Goal: Task Accomplishment & Management: Manage account settings

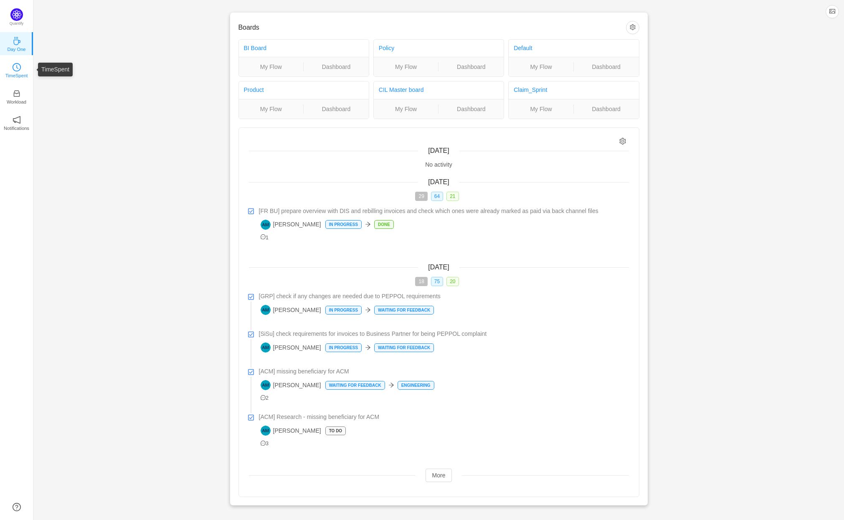
click at [16, 67] on icon "icon: clock-circle" at bounding box center [17, 67] width 2 height 4
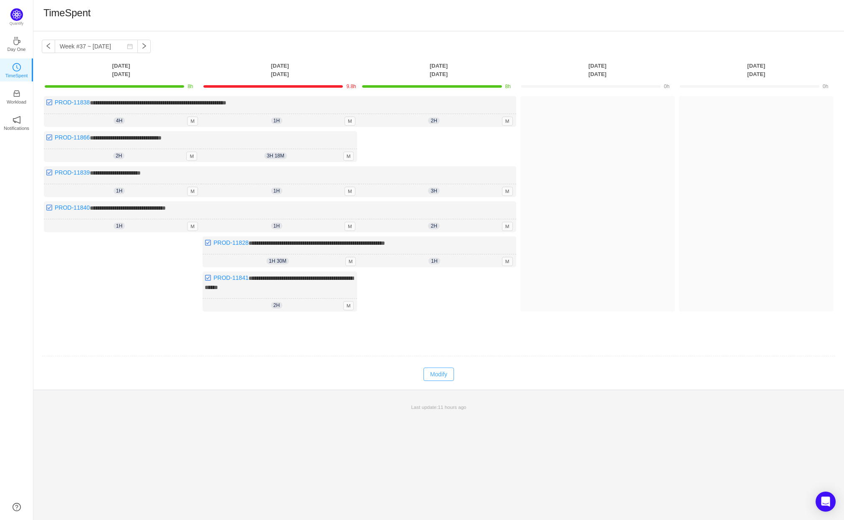
click at [442, 370] on button "Modify" at bounding box center [438, 373] width 30 height 13
click at [345, 152] on button "button" at bounding box center [344, 155] width 10 height 10
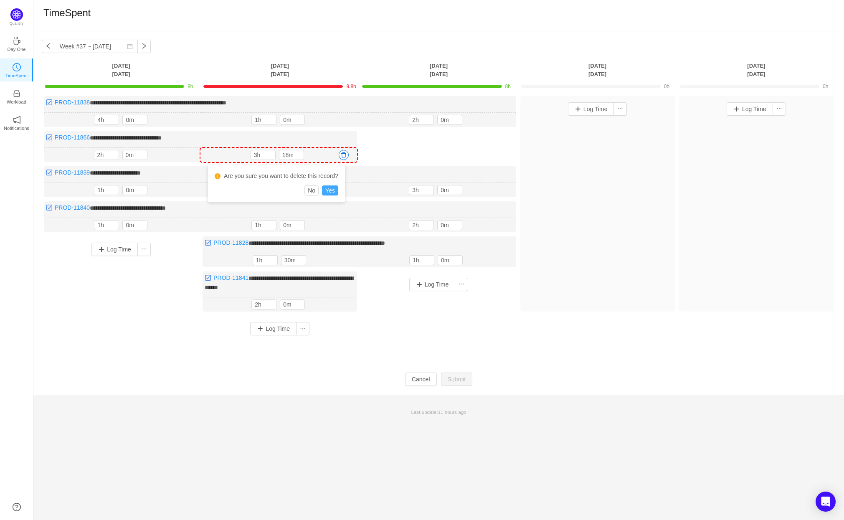
click at [335, 190] on button "Yes" at bounding box center [330, 190] width 16 height 10
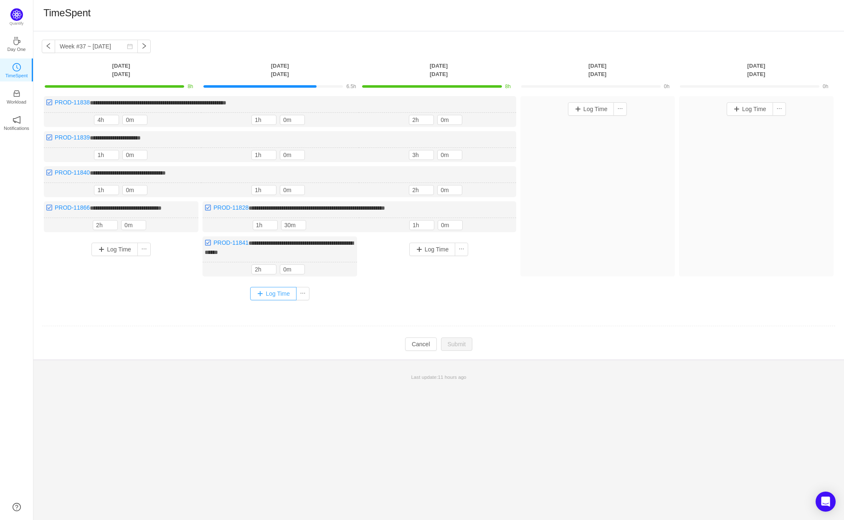
click at [281, 288] on button "Log Time" at bounding box center [273, 293] width 46 height 13
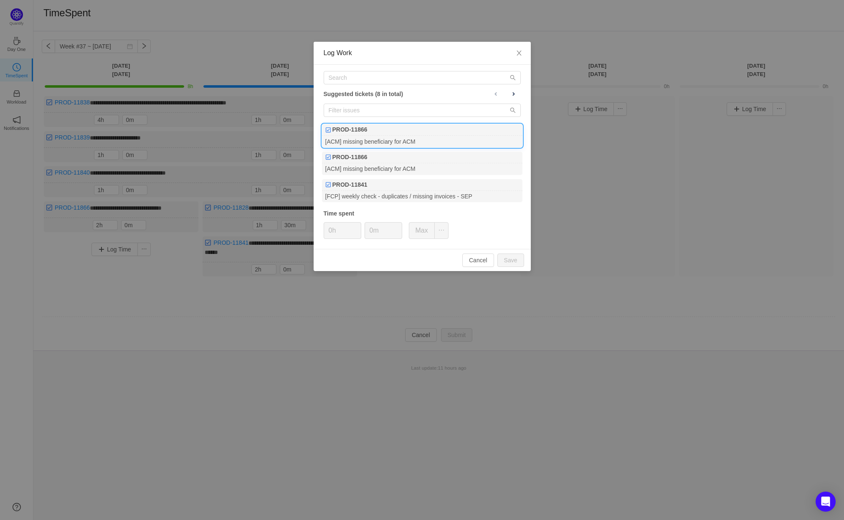
click at [376, 138] on div "[ACM] missing beneficiary for ACM" at bounding box center [422, 141] width 200 height 11
click at [516, 257] on button "Save" at bounding box center [510, 259] width 27 height 13
type input "0h"
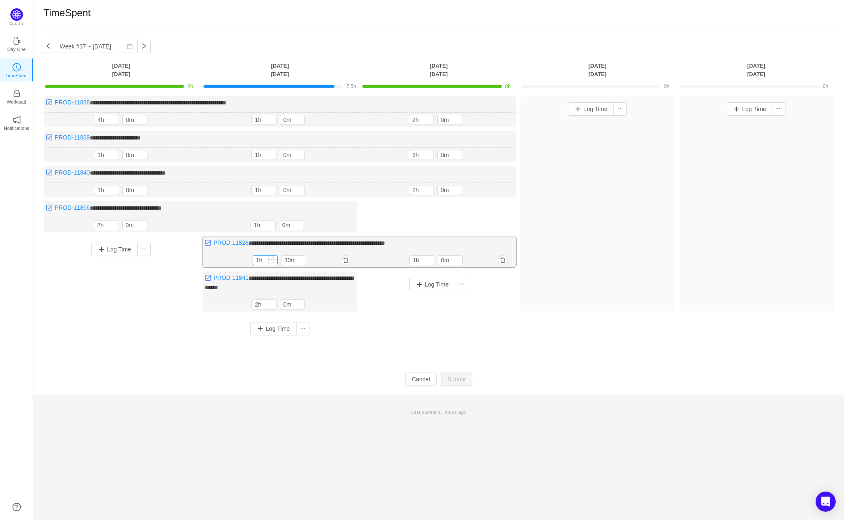
type input "0h"
click at [273, 257] on div at bounding box center [272, 259] width 9 height 9
click at [303, 256] on span "Increase Value" at bounding box center [301, 258] width 9 height 5
type input "50m"
click at [303, 256] on span "Increase Value" at bounding box center [301, 258] width 9 height 5
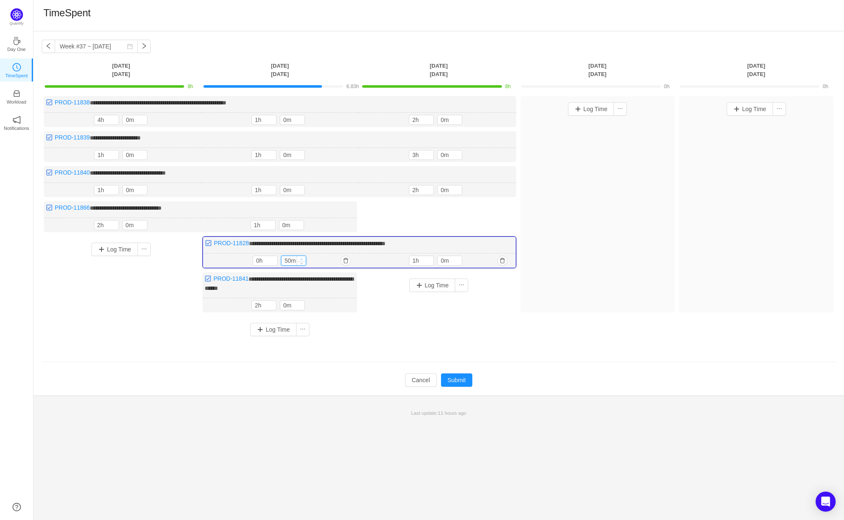
type input "1h"
click at [303, 256] on span "Increase Value" at bounding box center [301, 258] width 9 height 5
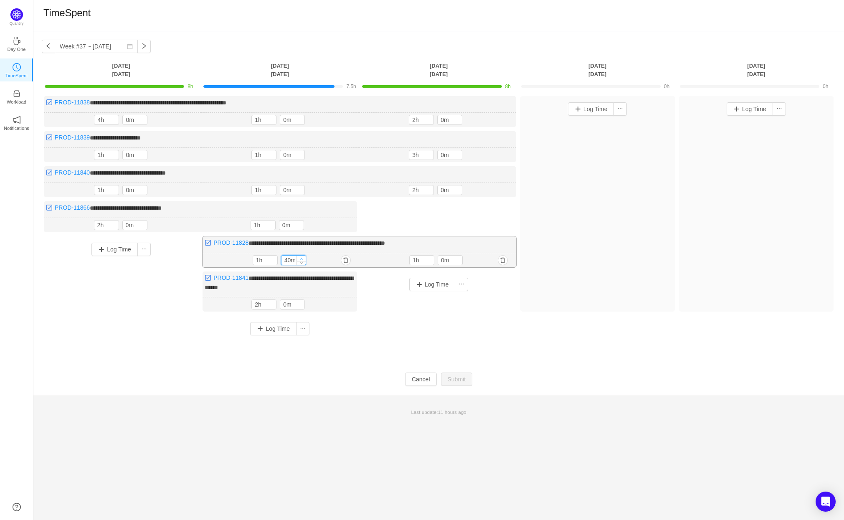
click at [303, 256] on span "Increase Value" at bounding box center [301, 257] width 9 height 5
type input "50m"
click at [303, 256] on span "Increase Value" at bounding box center [301, 258] width 9 height 5
type input "2h"
type input "0m"
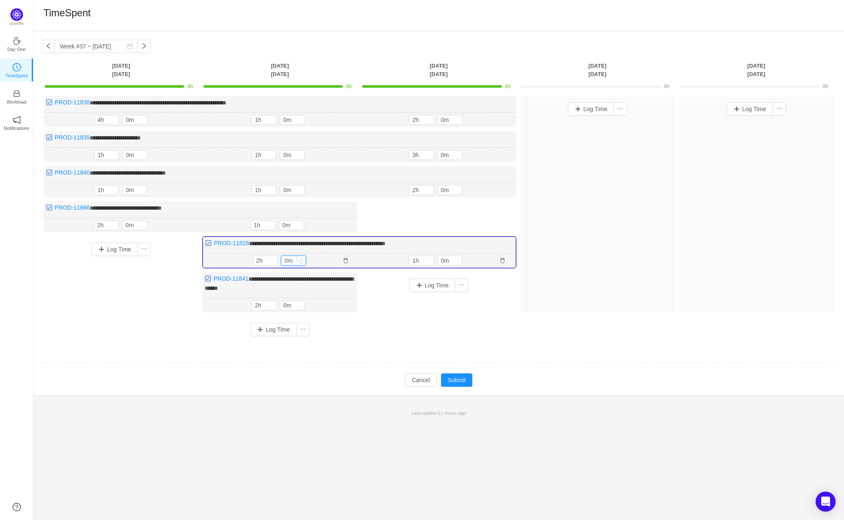
click at [303, 256] on span "Increase Value" at bounding box center [301, 258] width 9 height 5
click at [458, 377] on button "Submit" at bounding box center [457, 379] width 32 height 13
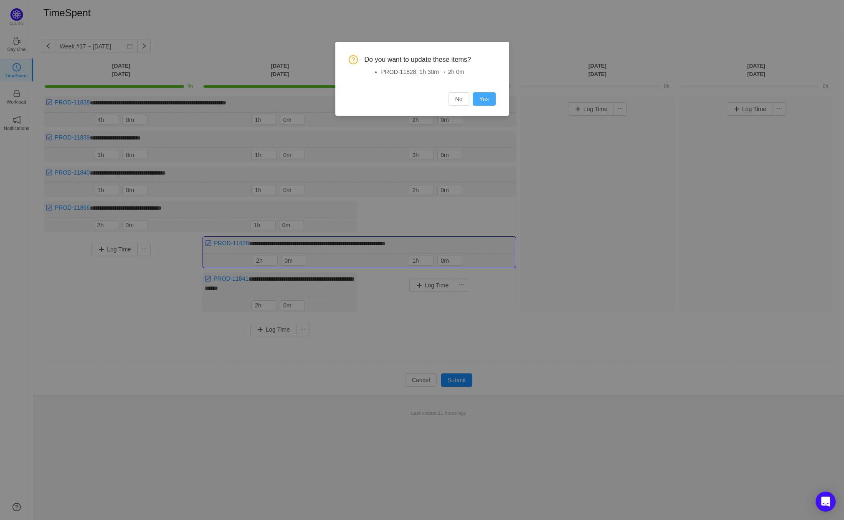
click at [483, 95] on button "Yes" at bounding box center [484, 98] width 23 height 13
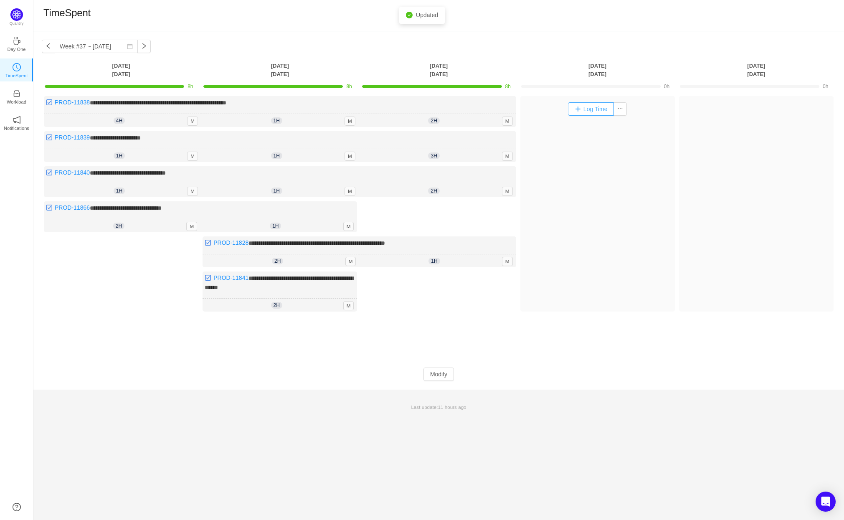
click at [597, 107] on button "Log Time" at bounding box center [591, 108] width 46 height 13
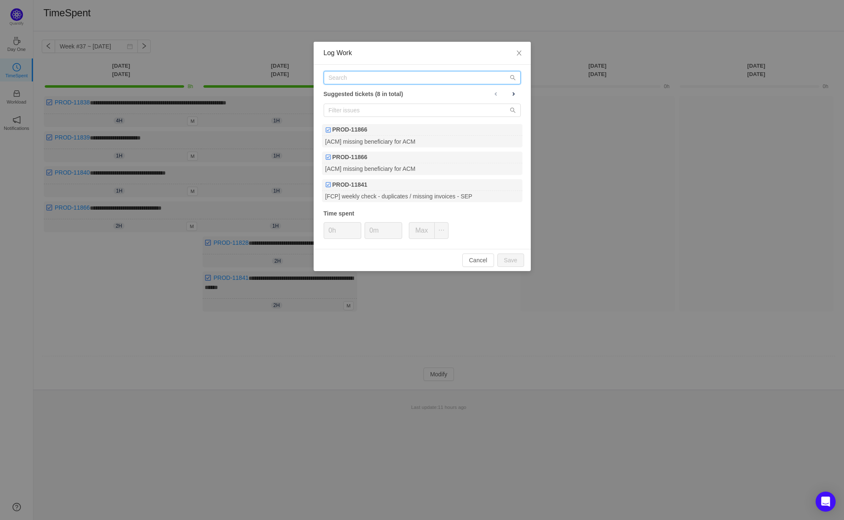
click at [396, 78] on input "text" at bounding box center [422, 77] width 197 height 13
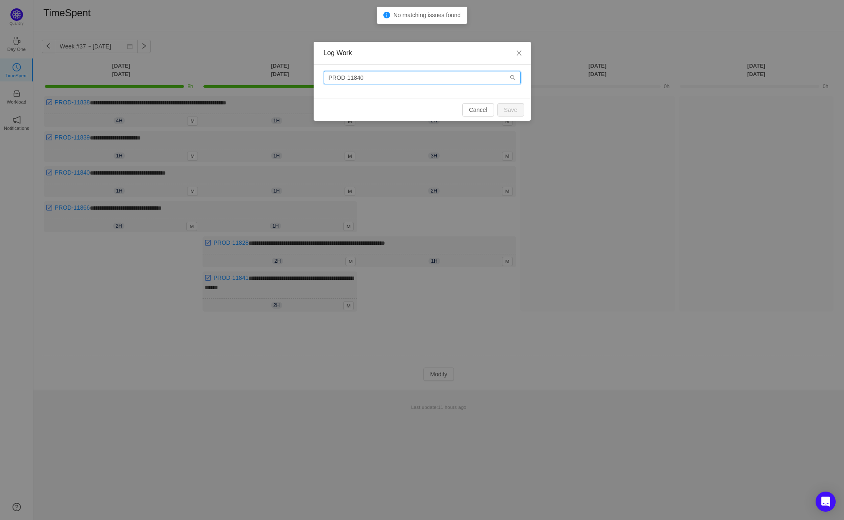
click at [346, 76] on input "PROD-11840" at bounding box center [422, 77] width 197 height 13
click at [393, 78] on input "PROD-11840" at bounding box center [422, 77] width 197 height 13
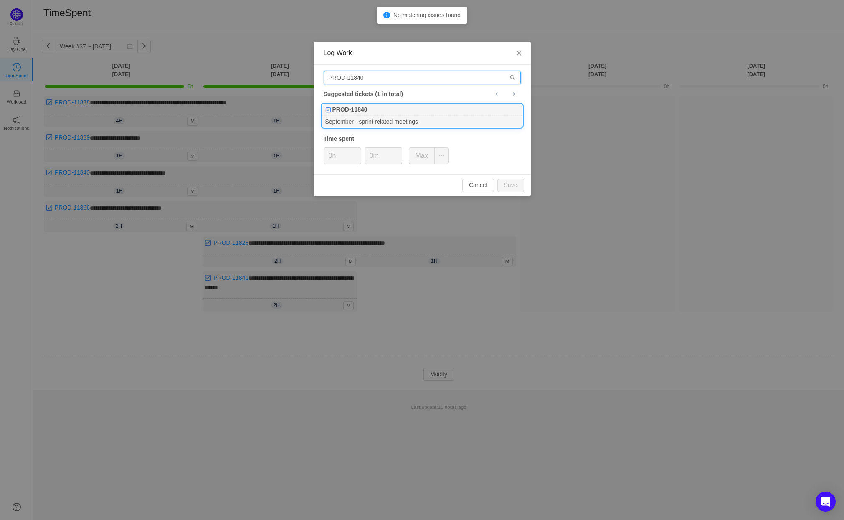
type input "PROD-11840"
click at [401, 117] on div "September - sprint related meetings" at bounding box center [422, 121] width 200 height 11
click at [509, 184] on button "Save" at bounding box center [510, 185] width 27 height 13
type input "0h"
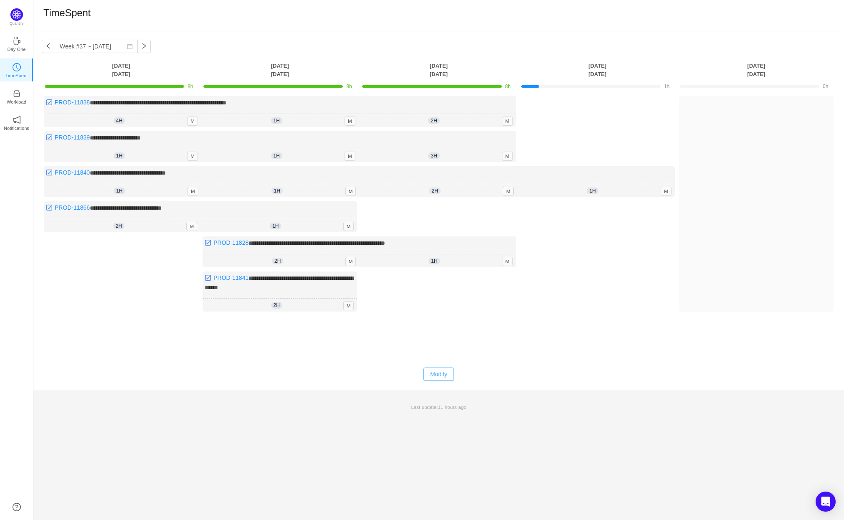
click at [442, 371] on button "Modify" at bounding box center [438, 373] width 30 height 13
click at [597, 214] on button "Log Time" at bounding box center [591, 213] width 46 height 13
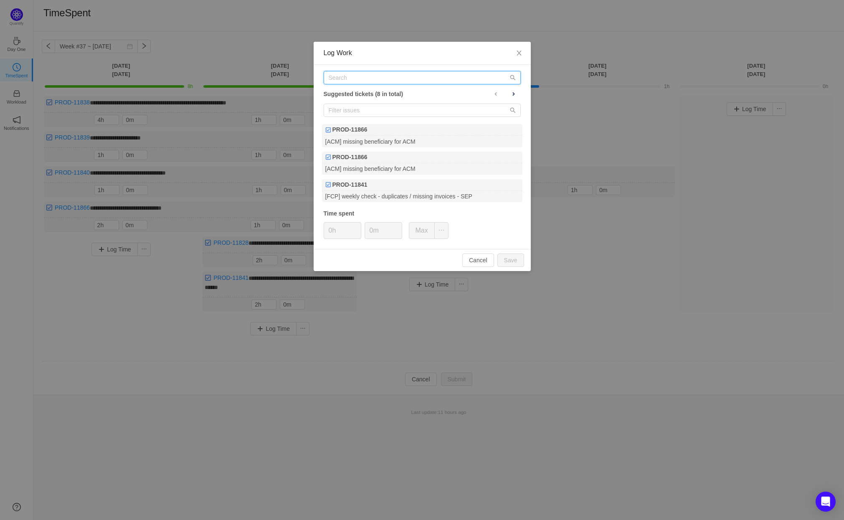
click at [369, 76] on input "text" at bounding box center [422, 77] width 197 height 13
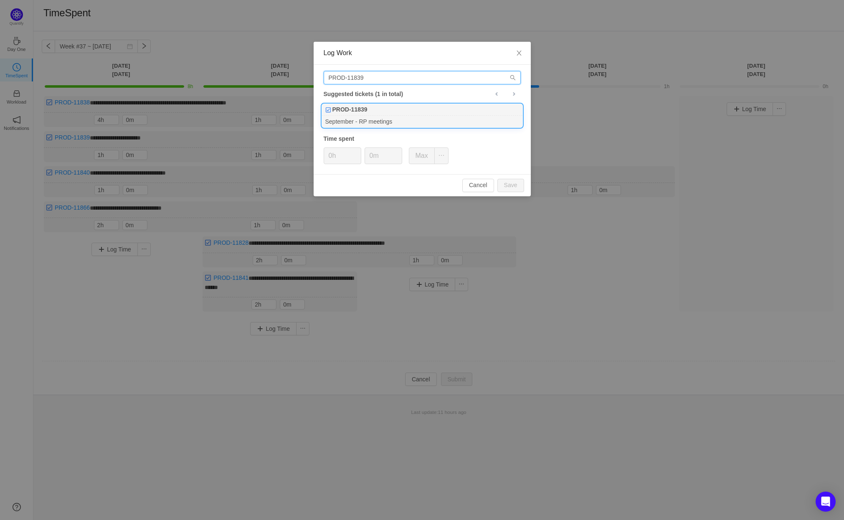
type input "PROD-11839"
click at [412, 116] on div "September - RP meetings" at bounding box center [422, 121] width 200 height 11
click at [511, 185] on button "Save" at bounding box center [510, 185] width 27 height 13
type input "0h"
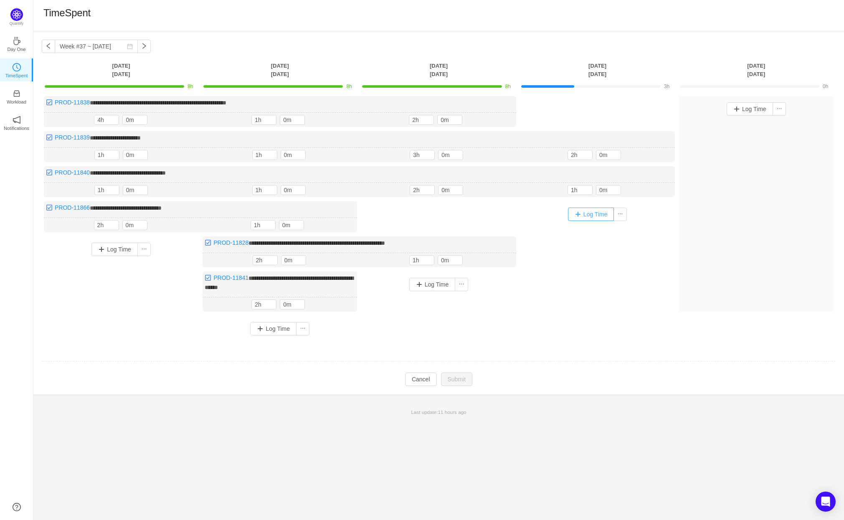
click at [595, 215] on button "Log Time" at bounding box center [591, 213] width 46 height 13
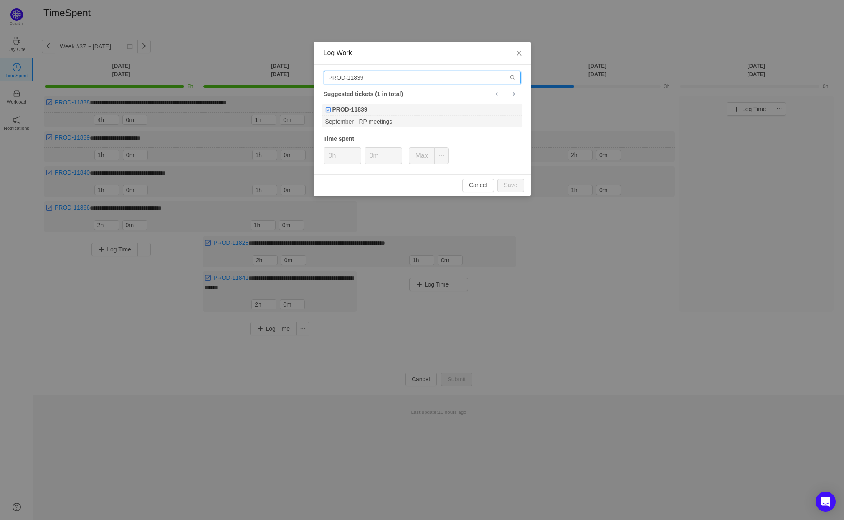
drag, startPoint x: 379, startPoint y: 78, endPoint x: 362, endPoint y: 76, distance: 16.9
click at [362, 76] on input "PROD-11839" at bounding box center [422, 77] width 197 height 13
type input "PROD-11838"
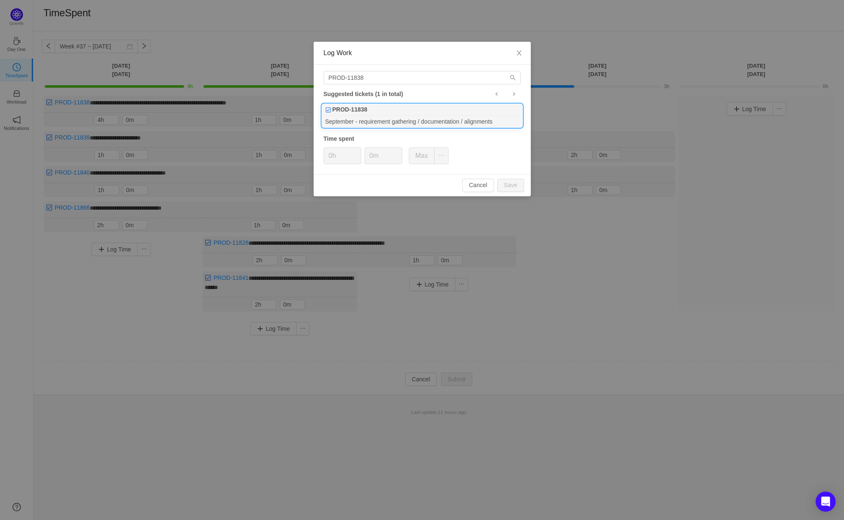
click at [381, 115] on div "PROD-11838" at bounding box center [422, 110] width 200 height 12
click at [513, 182] on button "Save" at bounding box center [510, 185] width 27 height 13
type input "0h"
